Goal: Task Accomplishment & Management: Manage account settings

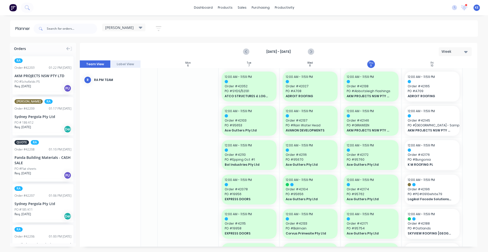
scroll to position [0, 92]
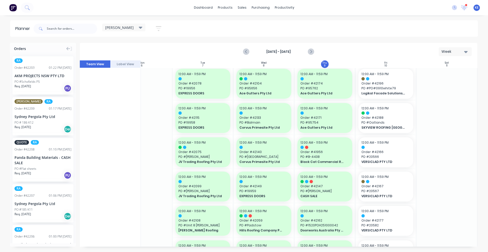
scroll to position [159, 92]
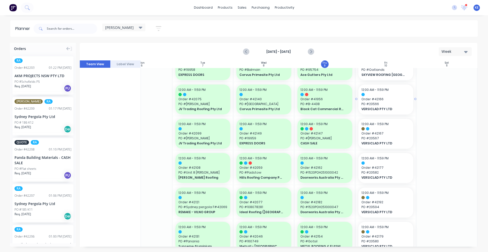
click at [389, 111] on span "VERSICLAD PTY LTD" at bounding box center [383, 109] width 44 height 5
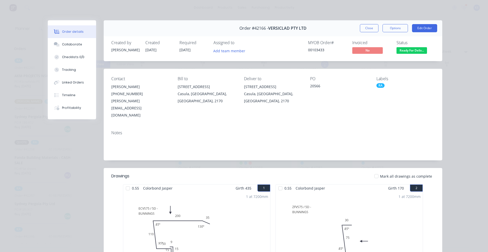
click at [370, 28] on button "Close" at bounding box center [369, 28] width 19 height 8
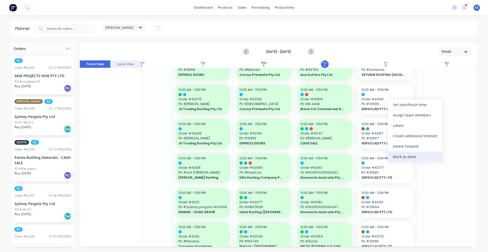
click at [419, 156] on div "Mark as done" at bounding box center [414, 157] width 54 height 10
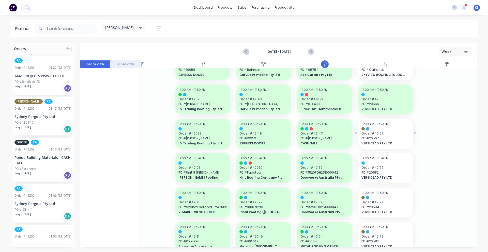
click at [395, 142] on span "VERSICLAD PTY LTD" at bounding box center [383, 143] width 44 height 5
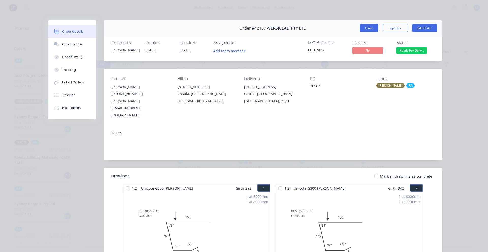
click at [368, 28] on button "Close" at bounding box center [369, 28] width 19 height 8
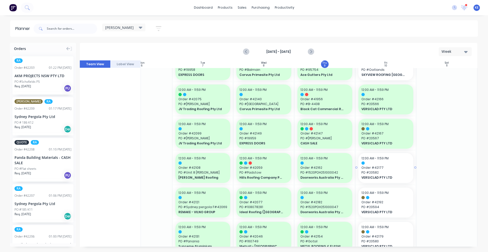
drag, startPoint x: 386, startPoint y: 142, endPoint x: 394, endPoint y: 170, distance: 28.8
click at [394, 170] on span "PO # 20582" at bounding box center [385, 172] width 49 height 5
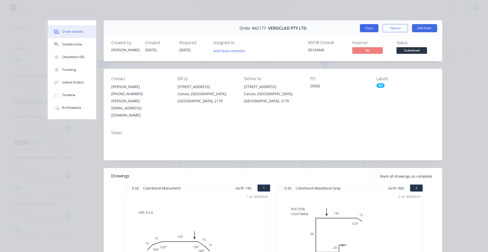
click at [360, 30] on button "Close" at bounding box center [369, 28] width 19 height 8
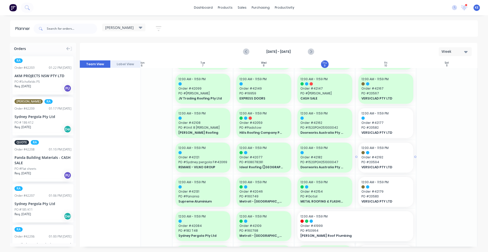
scroll to position [212, 92]
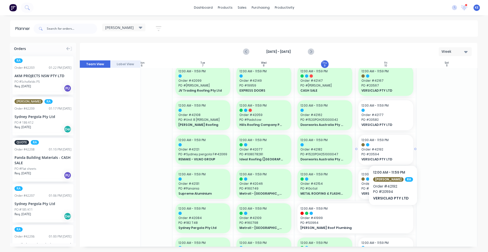
click at [390, 150] on span "Order # 42192" at bounding box center [385, 149] width 49 height 5
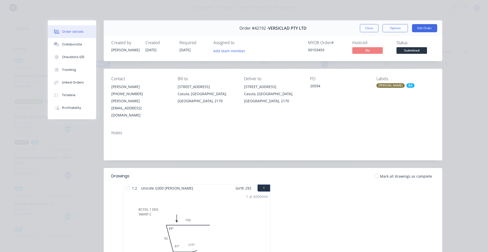
click at [366, 29] on button "Close" at bounding box center [369, 28] width 19 height 8
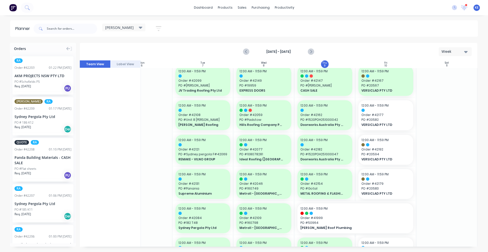
scroll to position [265, 92]
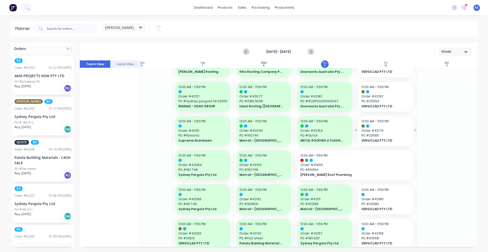
click at [406, 134] on span "PO # 20583" at bounding box center [385, 135] width 49 height 5
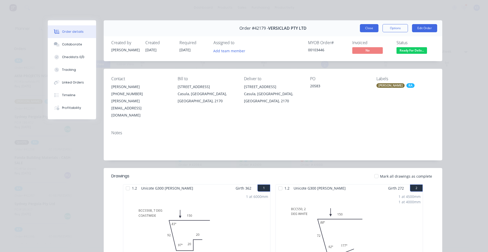
click at [363, 27] on button "Close" at bounding box center [369, 28] width 19 height 8
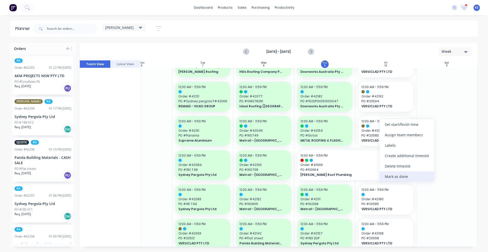
click at [399, 176] on div "Mark as done" at bounding box center [406, 176] width 54 height 10
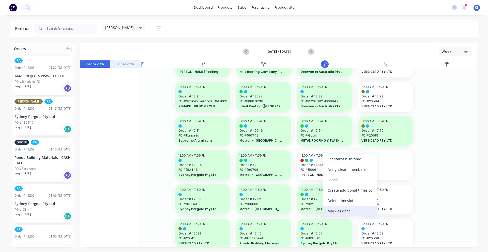
click at [352, 207] on div "Mark as done" at bounding box center [349, 211] width 54 height 10
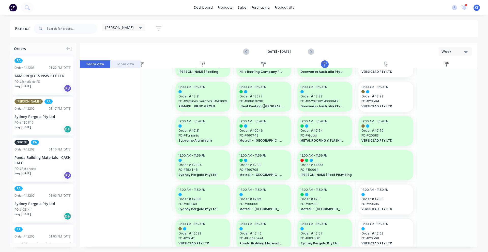
click at [444, 167] on div at bounding box center [446, 199] width 61 height 793
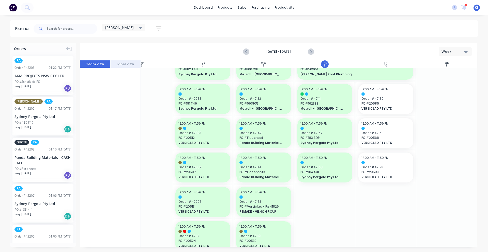
scroll to position [370, 92]
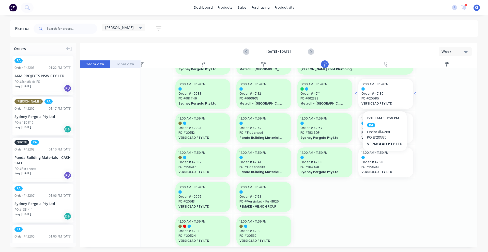
click at [383, 104] on span "VERSICLAD PTY LTD" at bounding box center [383, 103] width 44 height 5
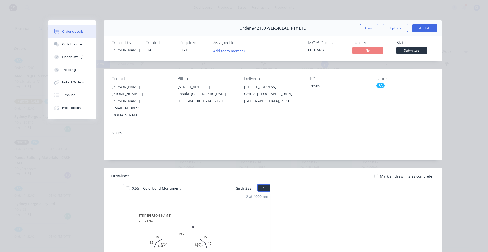
drag, startPoint x: 370, startPoint y: 29, endPoint x: 380, endPoint y: 212, distance: 182.6
click at [370, 29] on button "Close" at bounding box center [369, 28] width 19 height 8
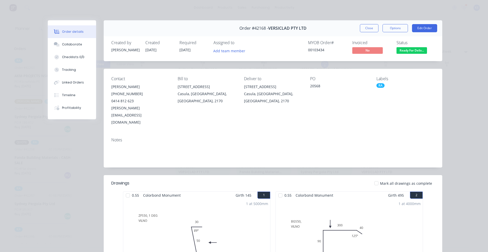
click at [361, 34] on div "Order #42168 - VERSICLAD PTY LTD Close Options Edit Order" at bounding box center [273, 28] width 338 height 16
click at [362, 30] on button "Close" at bounding box center [369, 28] width 19 height 8
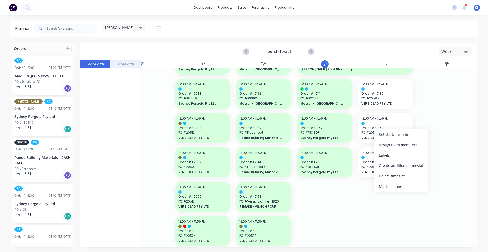
click at [385, 186] on div "Mark as done" at bounding box center [401, 186] width 54 height 10
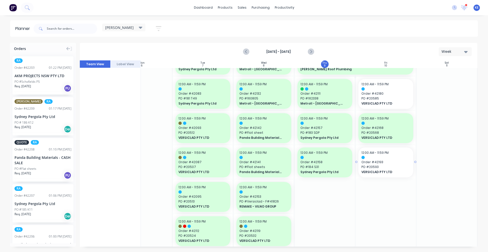
click at [381, 172] on span "VERSICLAD PTY LTD" at bounding box center [383, 172] width 44 height 5
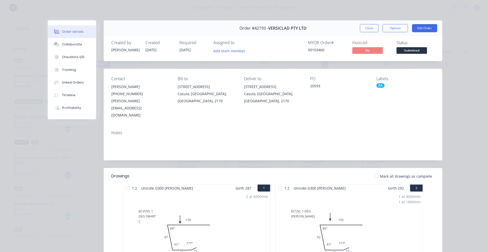
click at [367, 37] on div "Created by [PERSON_NAME] Created [DATE] Required [DATE] Assigned to Add team me…" at bounding box center [273, 47] width 338 height 27
click at [366, 26] on button "Close" at bounding box center [369, 28] width 19 height 8
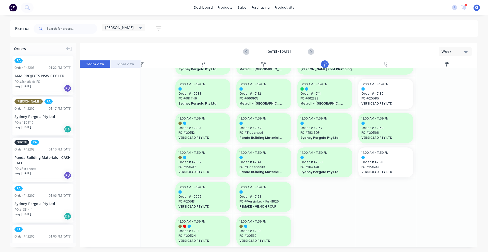
click at [444, 176] on div at bounding box center [446, 94] width 61 height 793
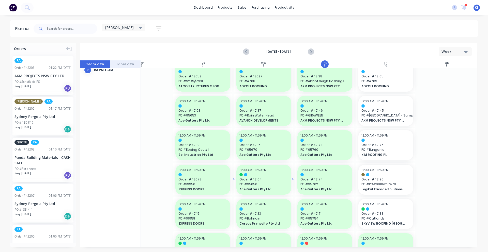
scroll to position [0, 92]
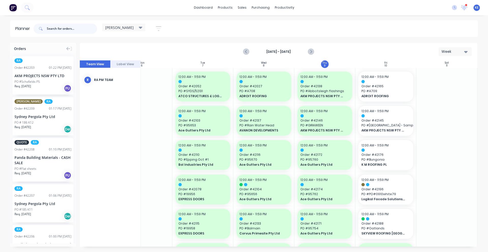
click at [68, 29] on input "text" at bounding box center [72, 29] width 50 height 10
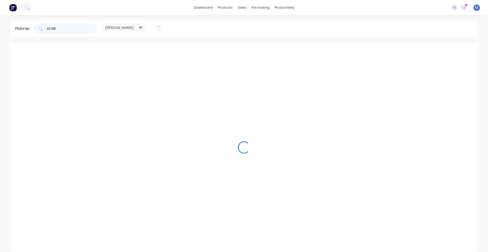
scroll to position [0, 90]
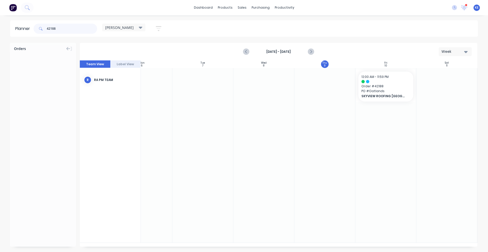
drag, startPoint x: 34, startPoint y: 32, endPoint x: 15, endPoint y: 31, distance: 18.5
click at [15, 31] on header "Planner 42188 [PERSON_NAME] Save new view None edit [PERSON_NAME] (Default) edi…" at bounding box center [243, 28] width 467 height 17
drag, startPoint x: 41, startPoint y: 79, endPoint x: 366, endPoint y: 89, distance: 324.9
drag, startPoint x: 71, startPoint y: 31, endPoint x: 9, endPoint y: 39, distance: 62.4
click at [9, 39] on div "Planner 42204 [PERSON_NAME] Save new view None edit [PERSON_NAME] (Default) edi…" at bounding box center [244, 136] width 488 height 232
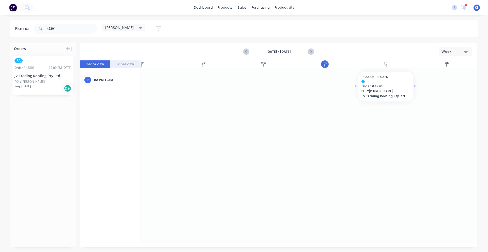
drag, startPoint x: 45, startPoint y: 82, endPoint x: 395, endPoint y: 89, distance: 349.5
click at [69, 30] on input "42201" at bounding box center [72, 29] width 50 height 10
drag, startPoint x: 51, startPoint y: 77, endPoint x: 381, endPoint y: 116, distance: 332.1
click at [82, 30] on input "42206" at bounding box center [72, 29] width 50 height 10
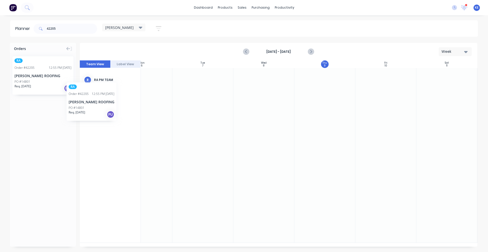
scroll to position [0, 89]
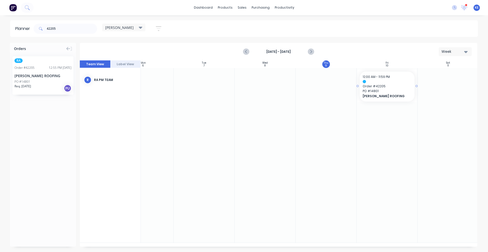
drag, startPoint x: 46, startPoint y: 81, endPoint x: 391, endPoint y: 64, distance: 345.2
click at [313, 50] on icon "Next page" at bounding box center [310, 52] width 6 height 6
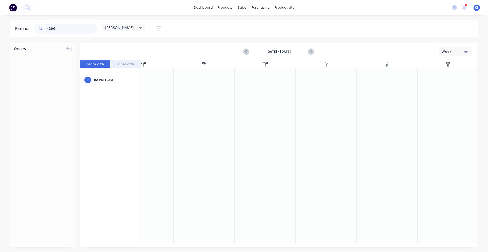
click at [68, 30] on input "42205" at bounding box center [72, 29] width 50 height 10
drag, startPoint x: 47, startPoint y: 84, endPoint x: 166, endPoint y: 84, distance: 119.1
click at [76, 31] on input "42203" at bounding box center [72, 29] width 50 height 10
drag, startPoint x: 43, startPoint y: 83, endPoint x: 168, endPoint y: 89, distance: 125.1
click at [72, 28] on input "42202" at bounding box center [72, 29] width 50 height 10
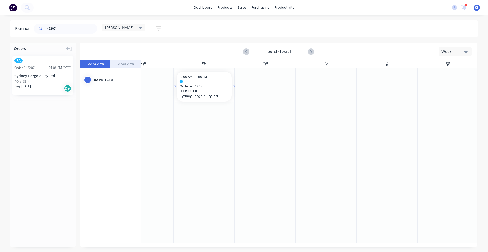
drag, startPoint x: 39, startPoint y: 77, endPoint x: 203, endPoint y: 75, distance: 163.3
click at [72, 31] on input "42207" at bounding box center [72, 29] width 50 height 10
type input "42209"
drag, startPoint x: 37, startPoint y: 81, endPoint x: 202, endPoint y: 86, distance: 165.1
drag, startPoint x: 68, startPoint y: 30, endPoint x: -66, endPoint y: 20, distance: 133.7
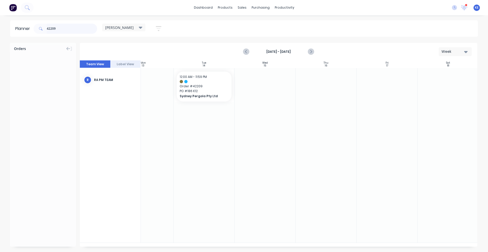
click at [0, 20] on html "dashboard products sales purchasing productivity dashboard products Product Cat…" at bounding box center [244, 126] width 488 height 252
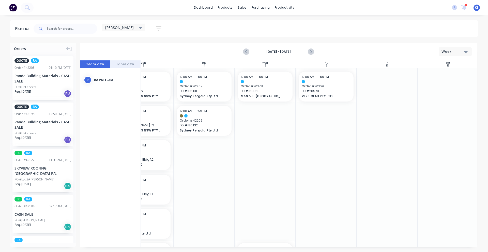
scroll to position [14, 89]
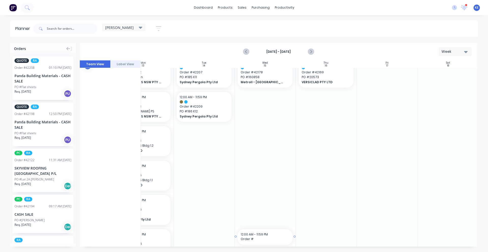
drag, startPoint x: 278, startPoint y: 245, endPoint x: 238, endPoint y: 246, distance: 40.4
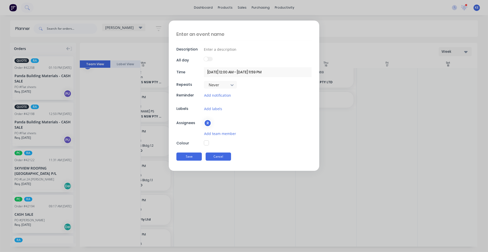
scroll to position [15, 89]
click at [215, 157] on button "Cancel" at bounding box center [217, 157] width 25 height 8
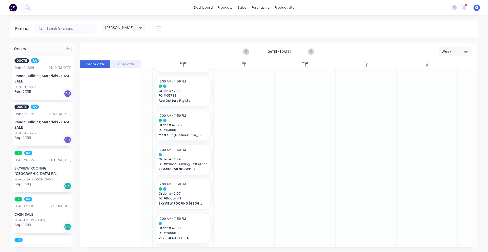
scroll to position [122, 49]
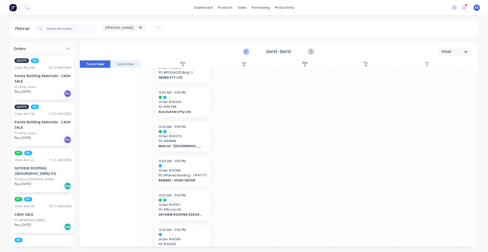
click at [247, 53] on icon "Previous page" at bounding box center [246, 52] width 2 height 4
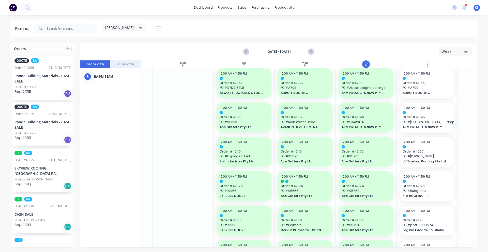
scroll to position [0, 49]
